Goal: Information Seeking & Learning: Learn about a topic

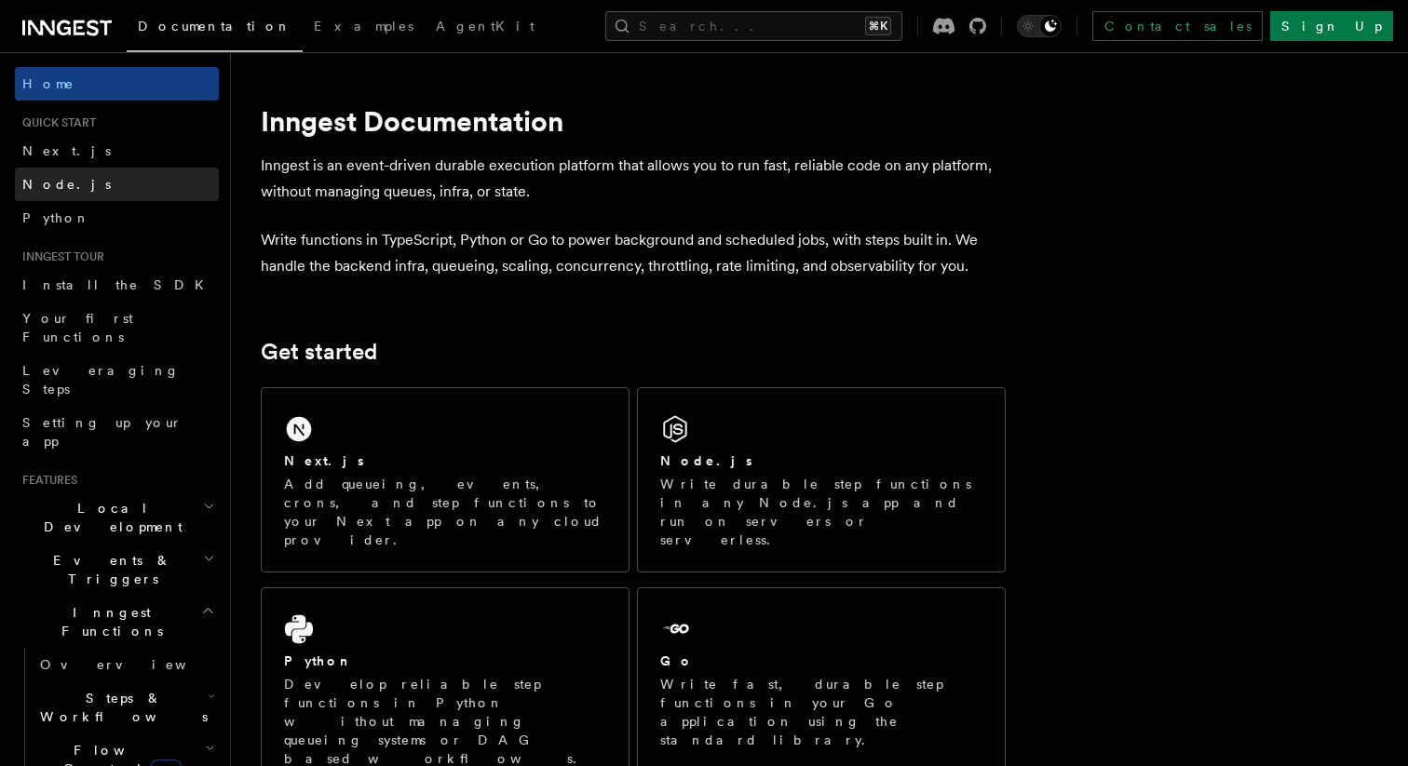
click at [71, 176] on link "Node.js" at bounding box center [117, 185] width 204 height 34
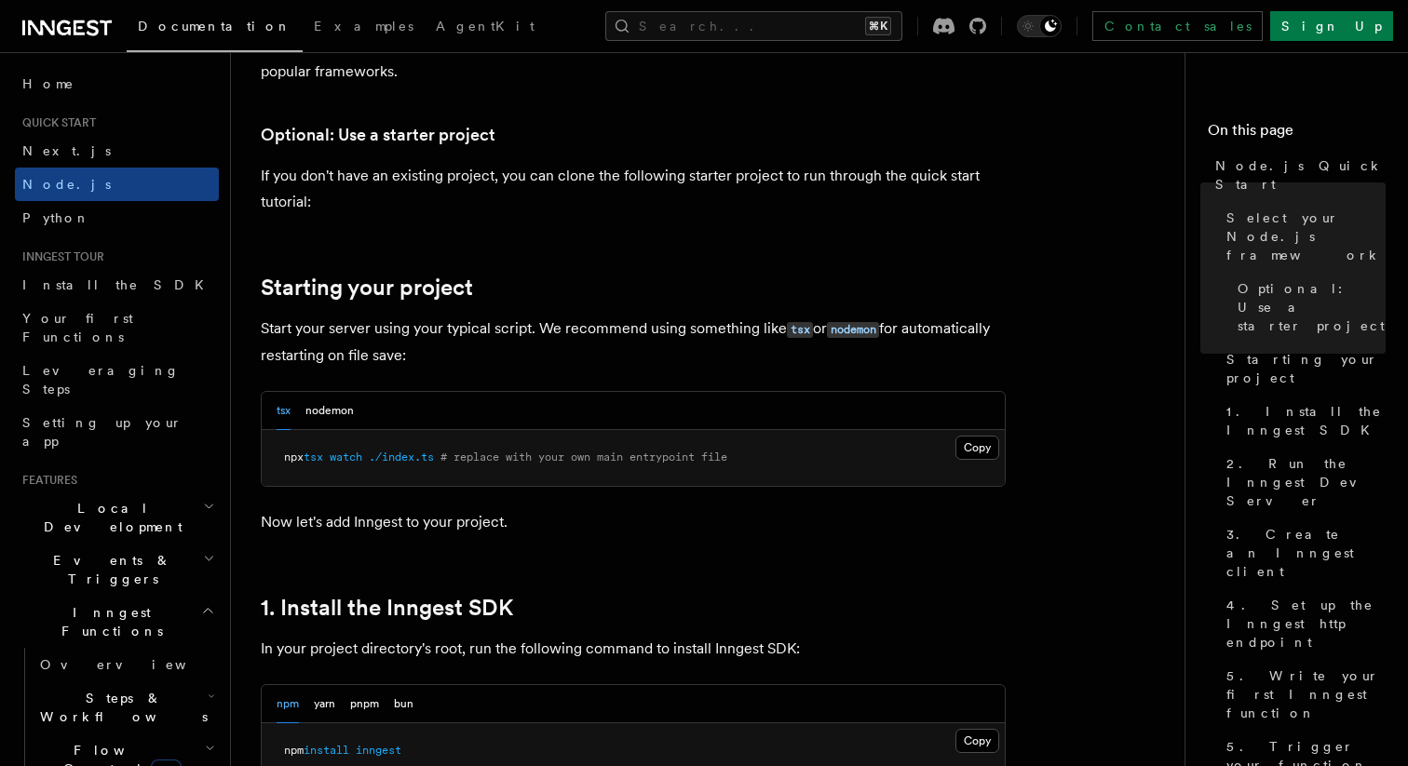
scroll to position [700, 0]
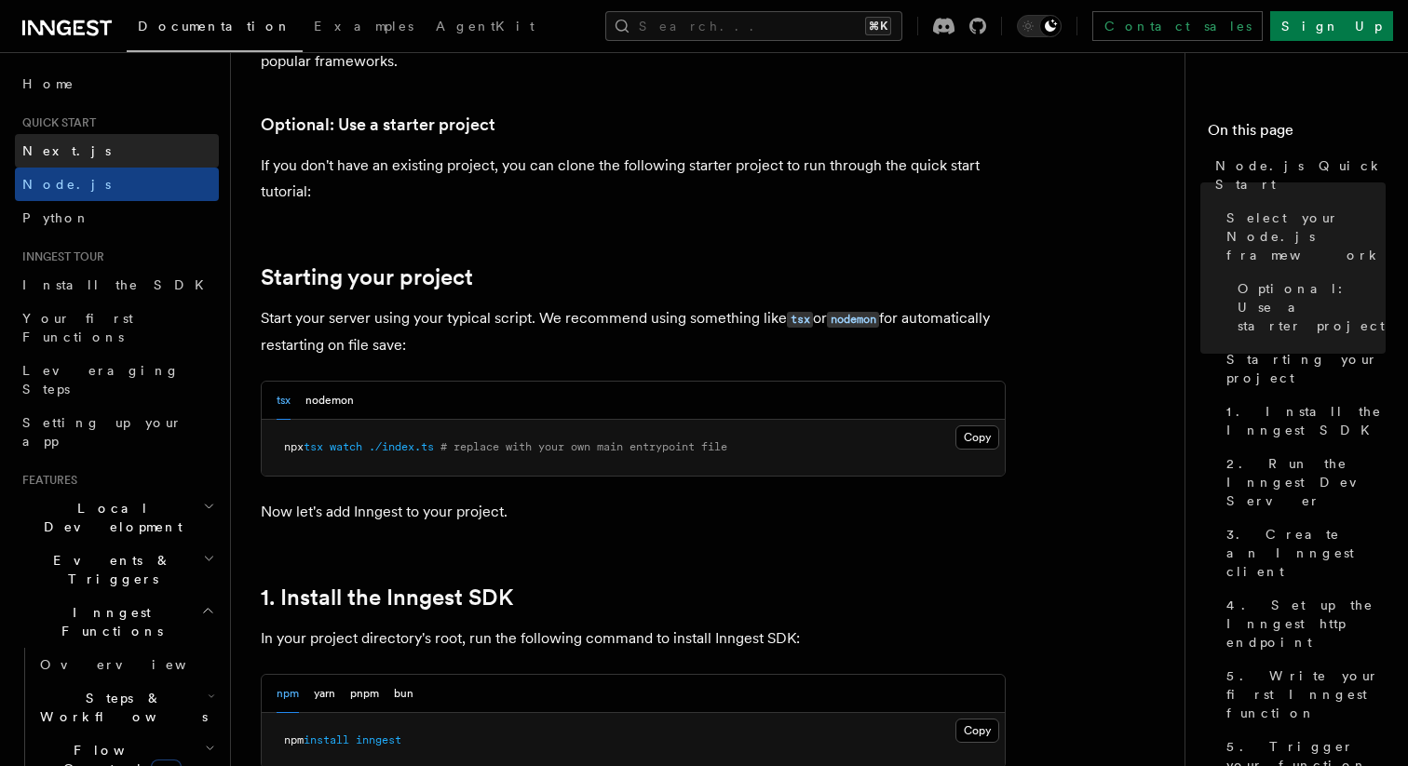
click at [154, 156] on link "Next.js" at bounding box center [117, 151] width 204 height 34
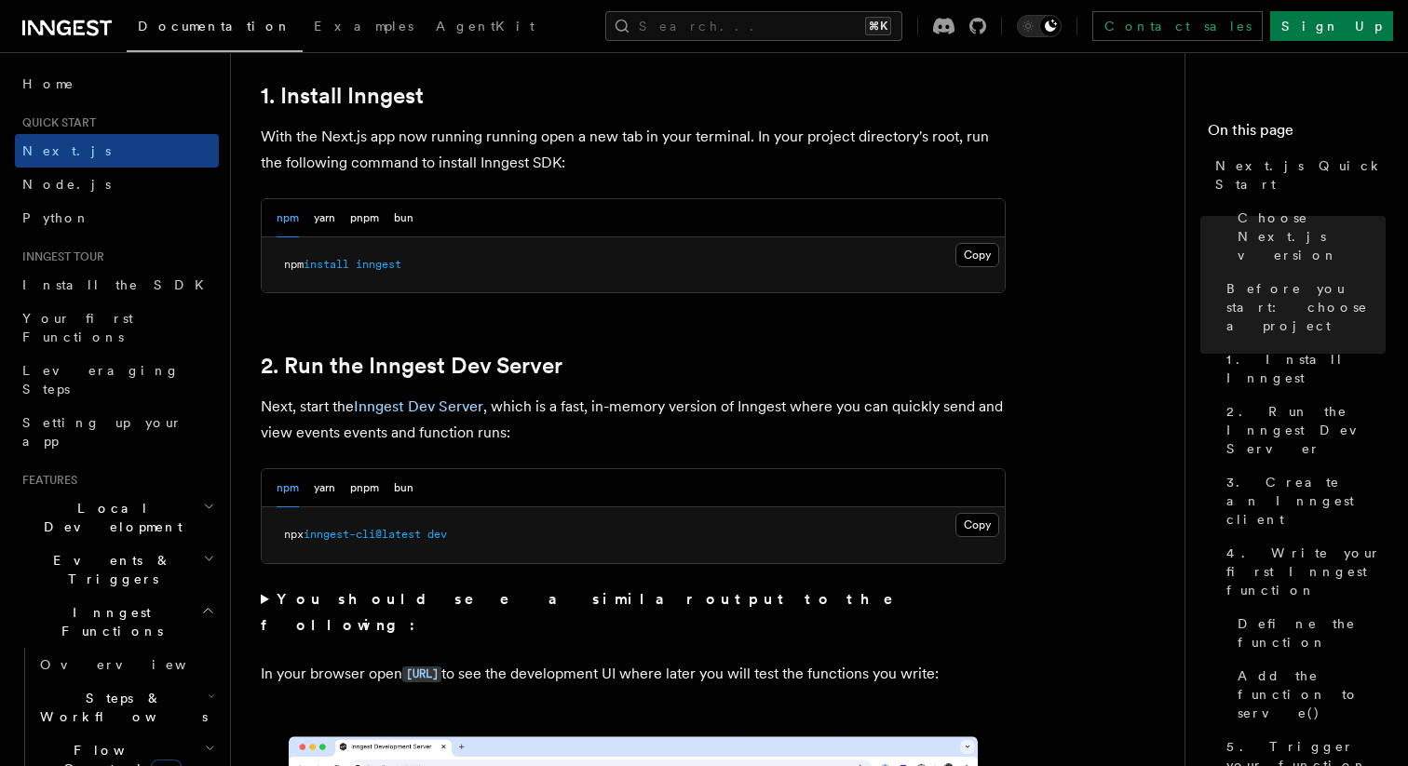
scroll to position [1140, 0]
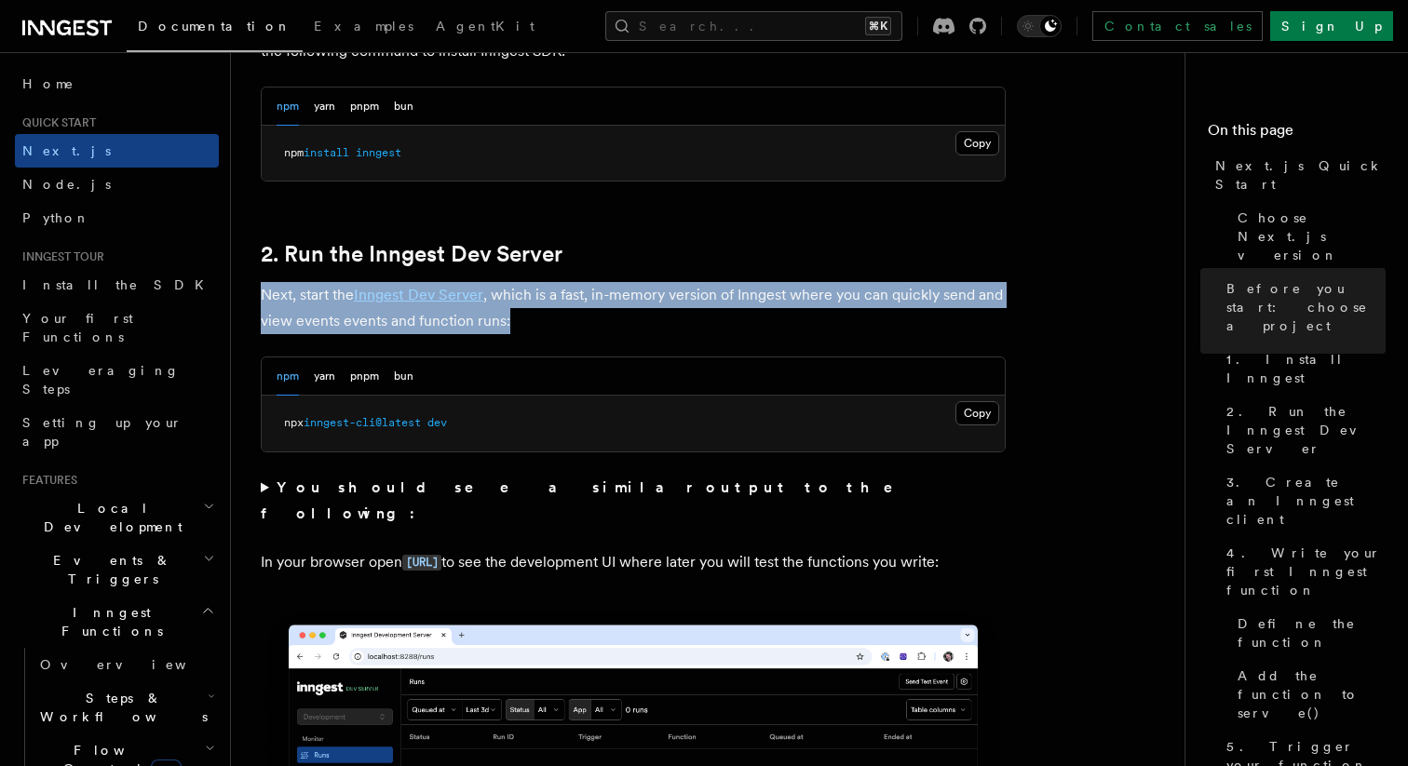
drag, startPoint x: 528, startPoint y: 326, endPoint x: 263, endPoint y: 293, distance: 266.4
click at [263, 293] on p "Next, start the Inngest Dev Server , which is a fast, in-memory version of Inng…" at bounding box center [633, 308] width 745 height 52
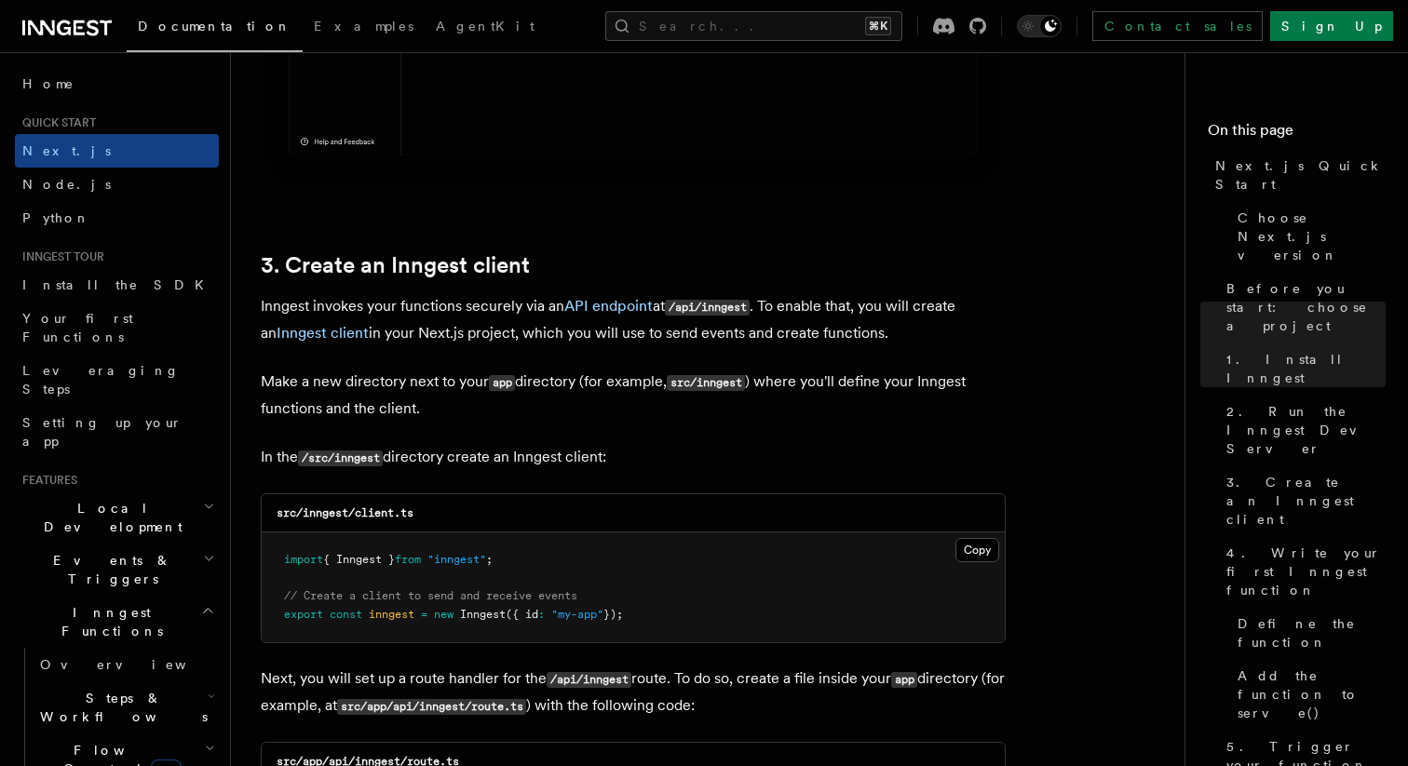
scroll to position [2067, 0]
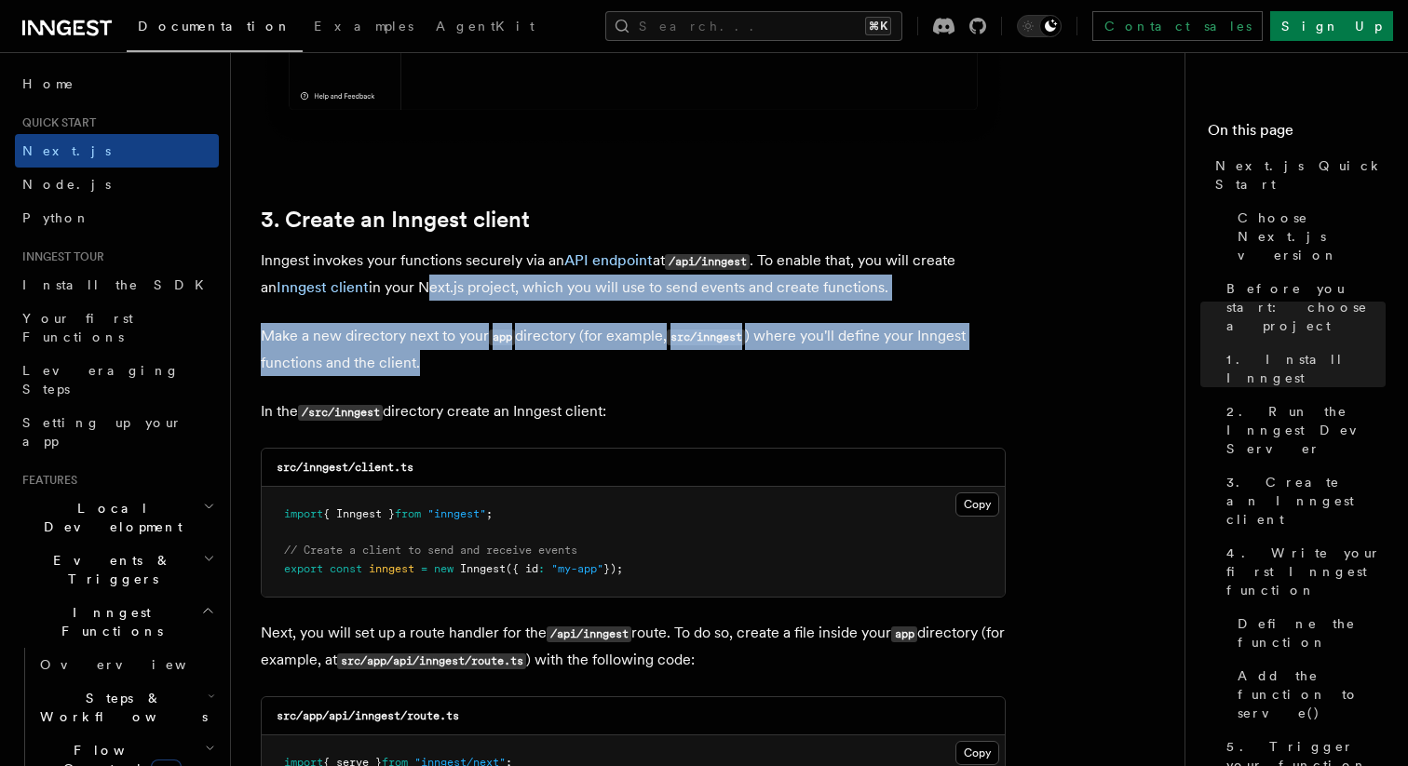
drag, startPoint x: 406, startPoint y: 292, endPoint x: 534, endPoint y: 357, distance: 143.6
click at [534, 357] on p "Make a new directory next to your app directory (for example, src/inngest ) whe…" at bounding box center [633, 349] width 745 height 53
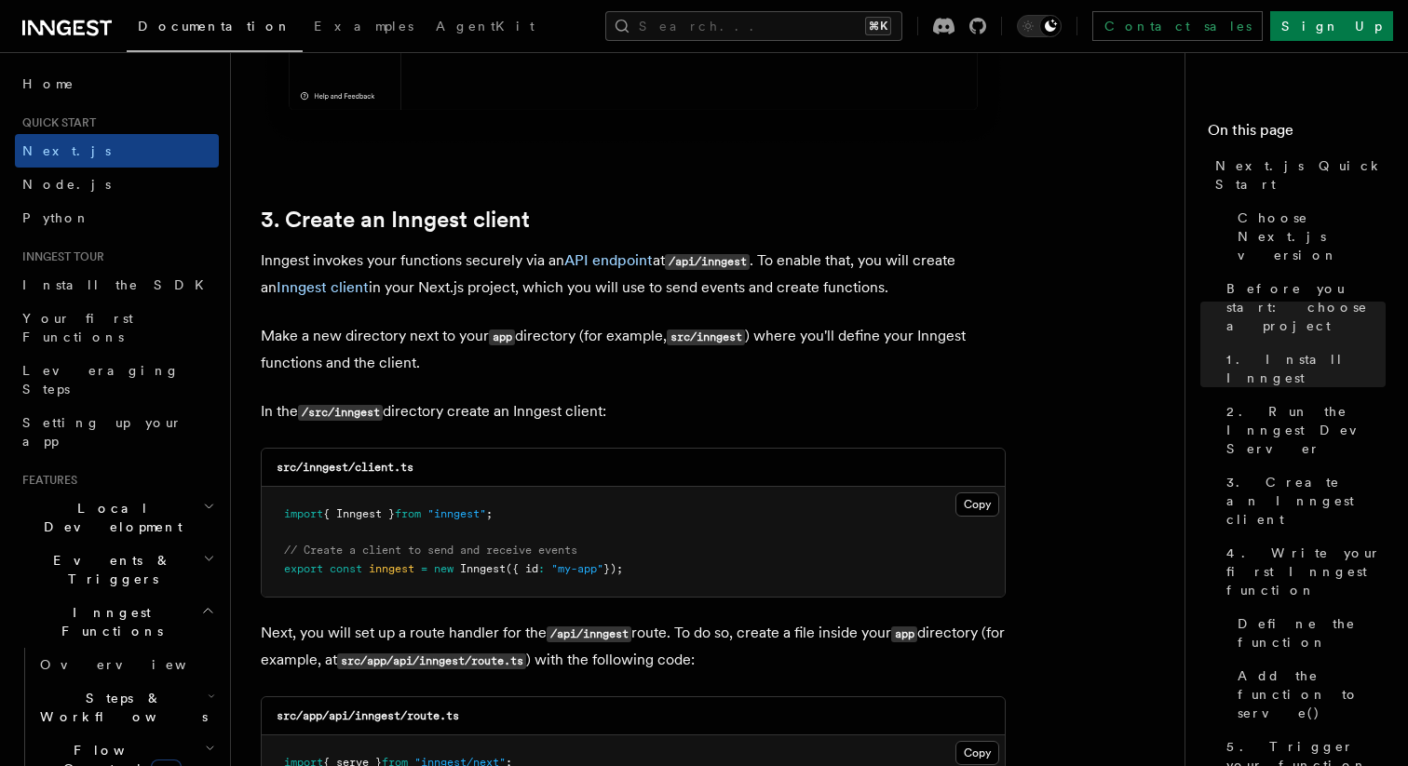
drag, startPoint x: 665, startPoint y: 419, endPoint x: 674, endPoint y: 178, distance: 241.3
drag, startPoint x: 674, startPoint y: 178, endPoint x: 734, endPoint y: 418, distance: 247.5
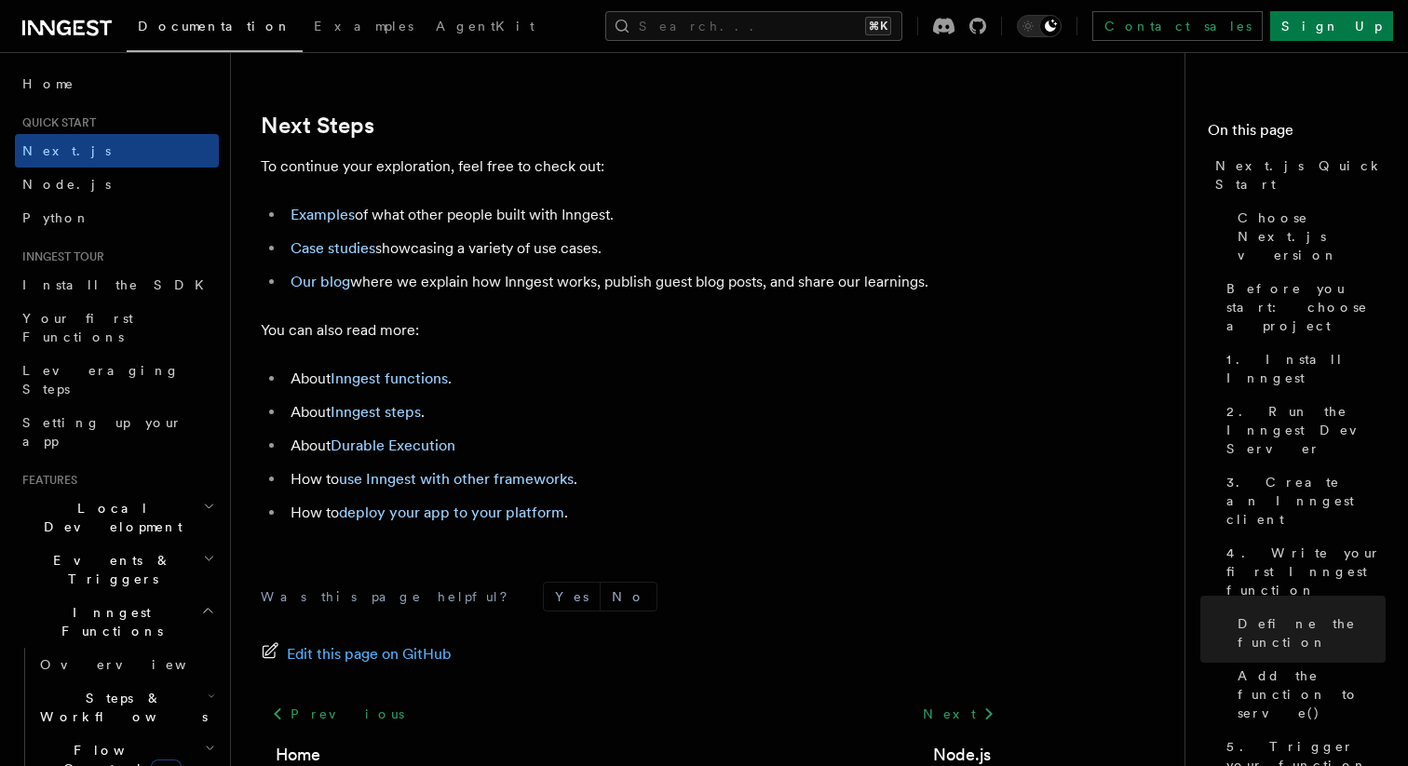
scroll to position [11633, 0]
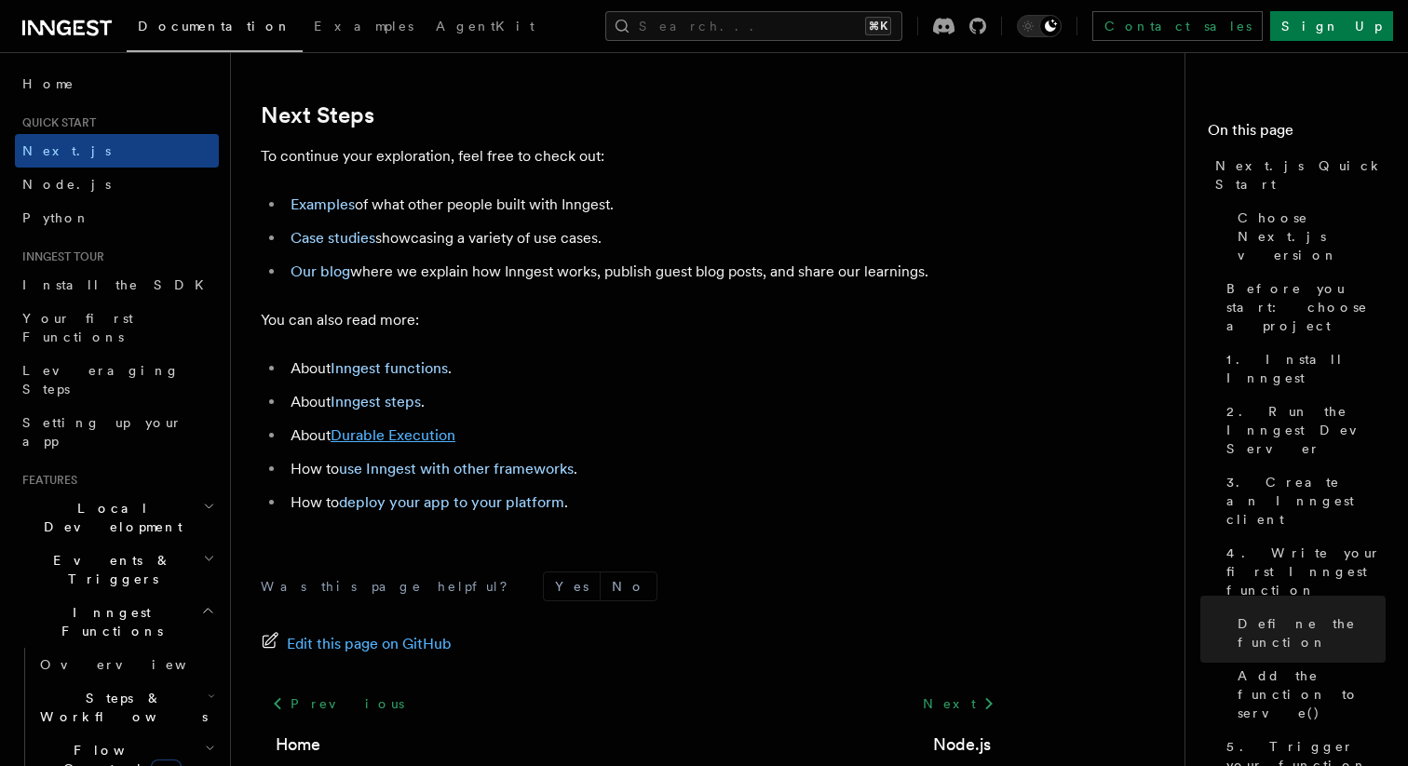
click at [387, 444] on link "Durable Execution" at bounding box center [393, 435] width 125 height 18
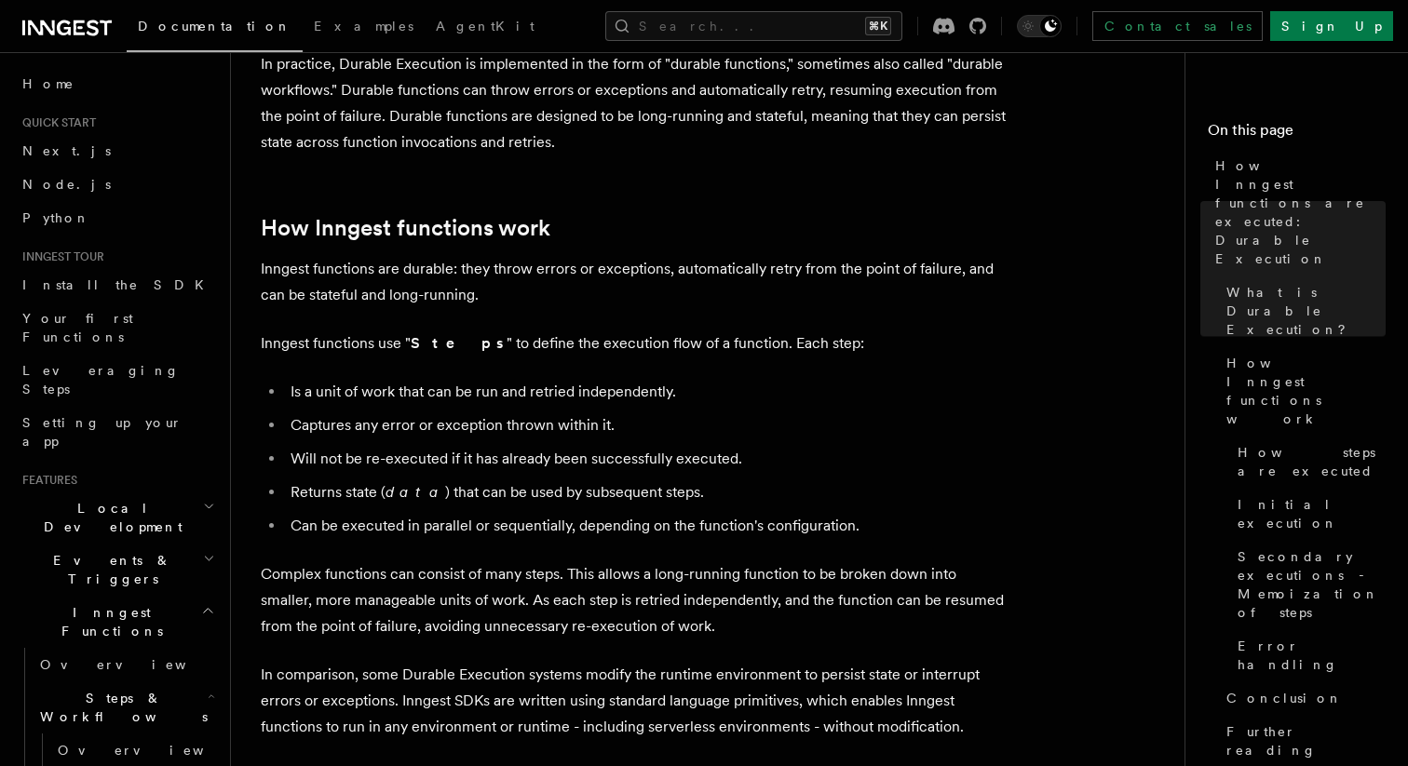
scroll to position [687, 0]
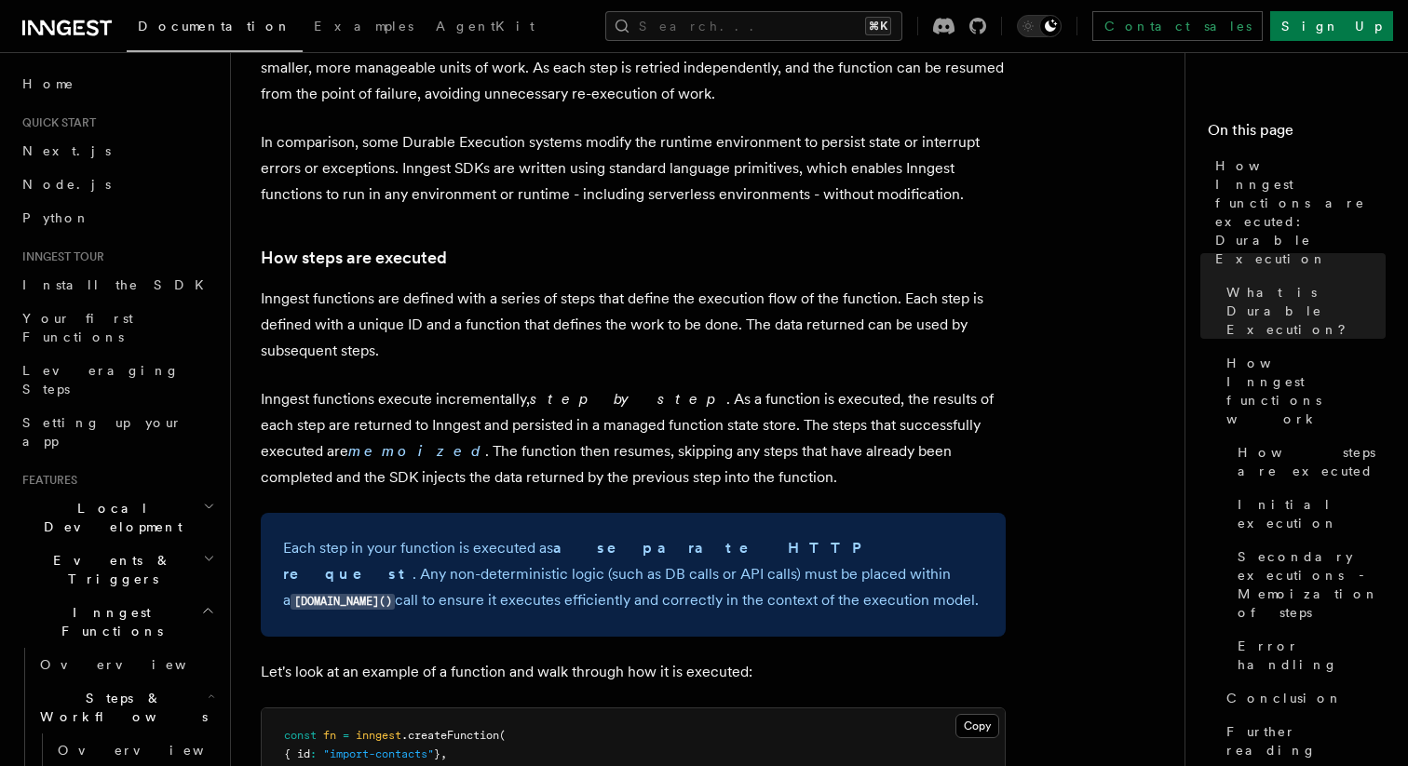
scroll to position [1222, 0]
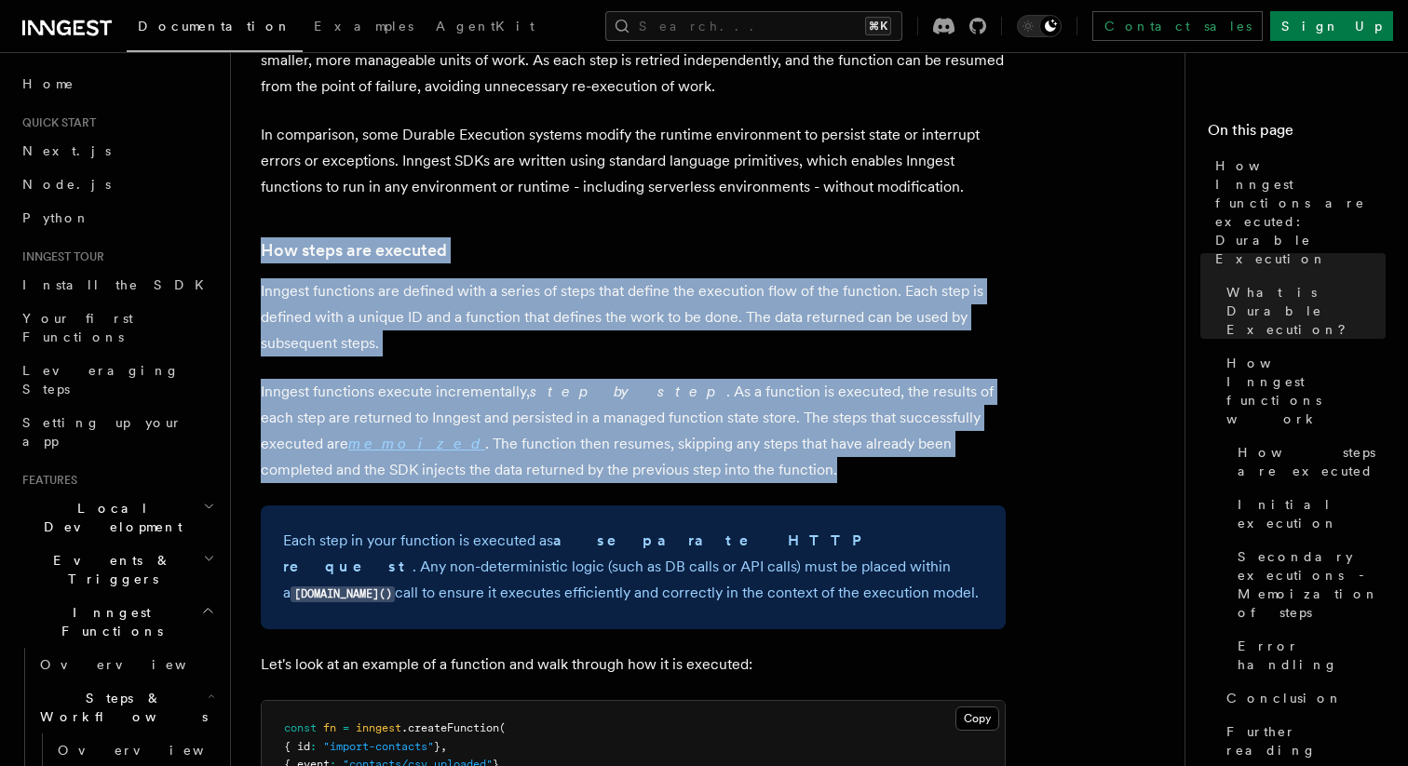
drag, startPoint x: 546, startPoint y: 167, endPoint x: 694, endPoint y: 424, distance: 296.1
click at [694, 424] on p "Inngest functions execute incrementally, step by step . As a function is execut…" at bounding box center [633, 431] width 745 height 104
drag, startPoint x: 694, startPoint y: 424, endPoint x: 651, endPoint y: 170, distance: 256.8
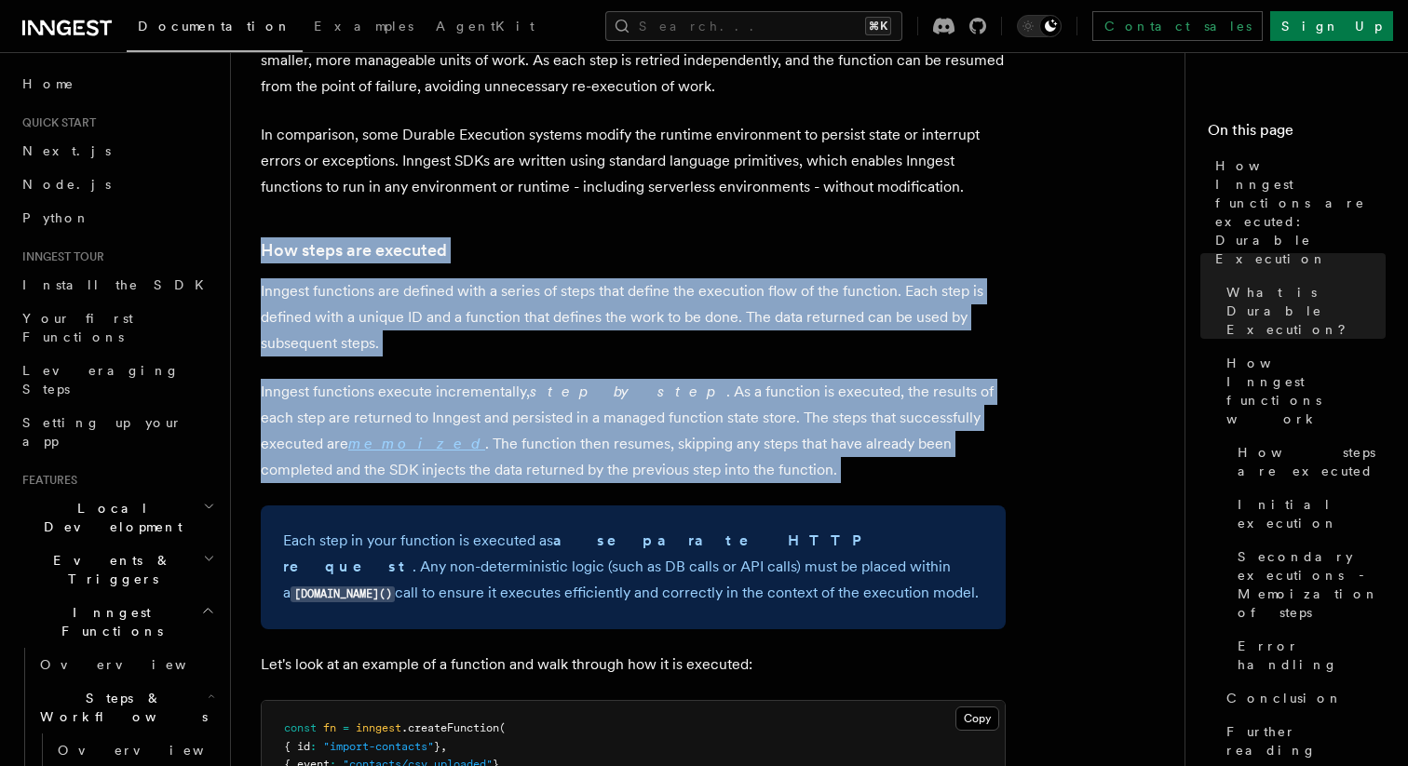
drag, startPoint x: 651, startPoint y: 171, endPoint x: 742, endPoint y: 419, distance: 263.9
click at [742, 419] on p "Inngest functions execute incrementally, step by step . As a function is execut…" at bounding box center [633, 431] width 745 height 104
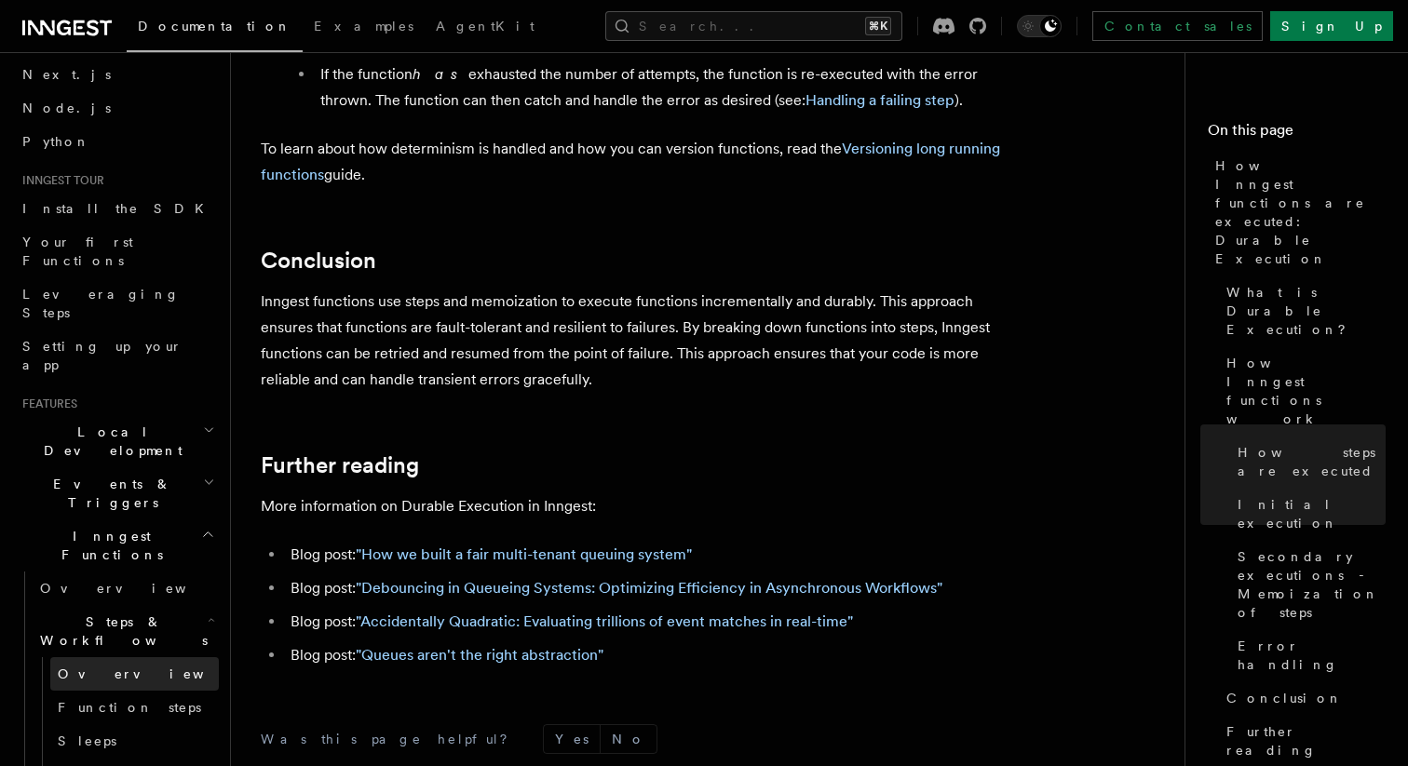
scroll to position [121, 0]
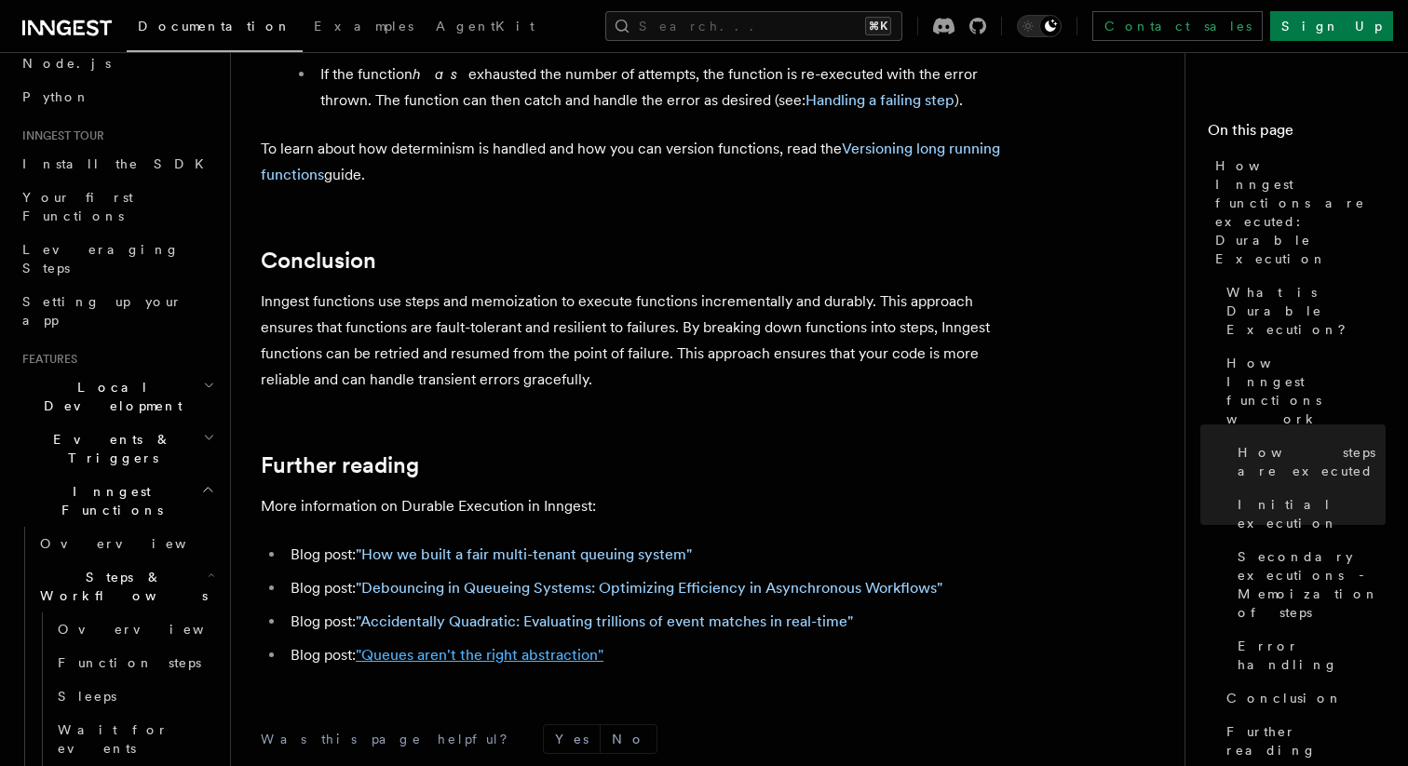
click at [430, 646] on link ""Queues aren't the right abstraction"" at bounding box center [480, 655] width 248 height 18
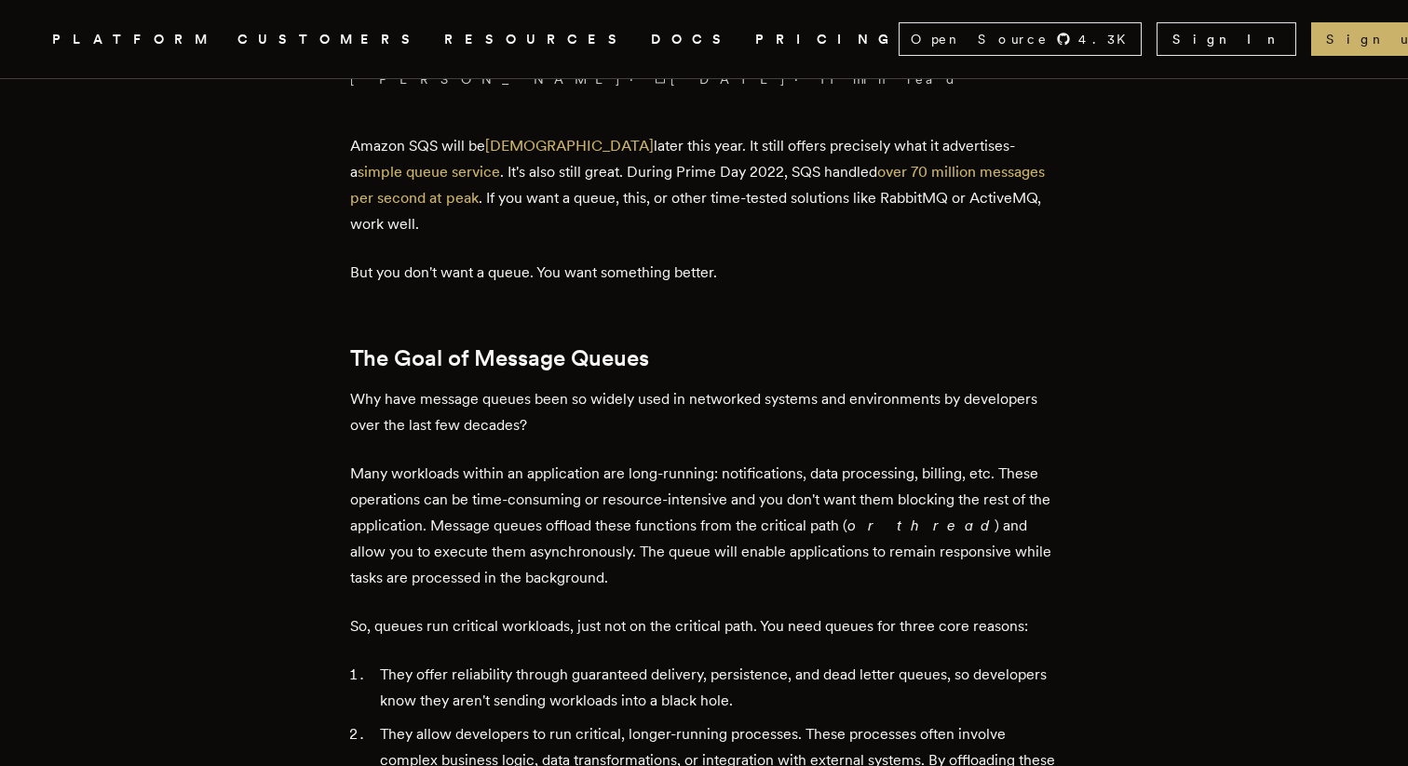
scroll to position [612, 0]
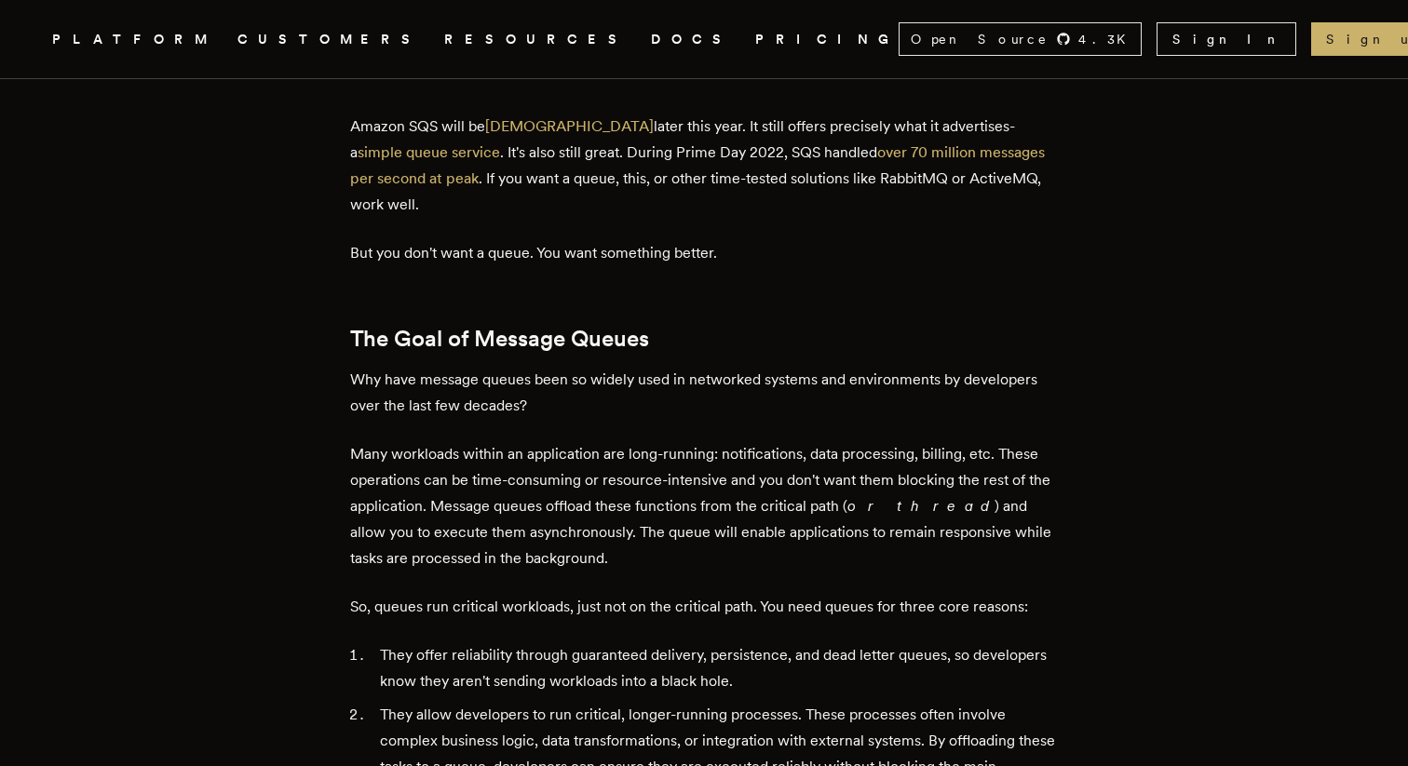
click at [755, 28] on link "PRICING" at bounding box center [826, 39] width 143 height 23
